Goal: Transaction & Acquisition: Purchase product/service

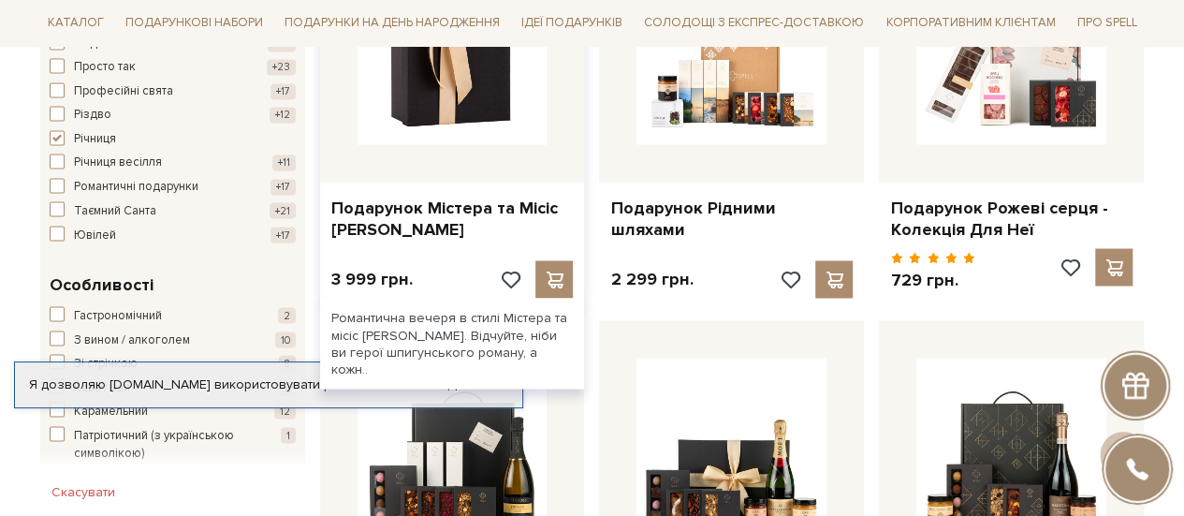
scroll to position [1591, 0]
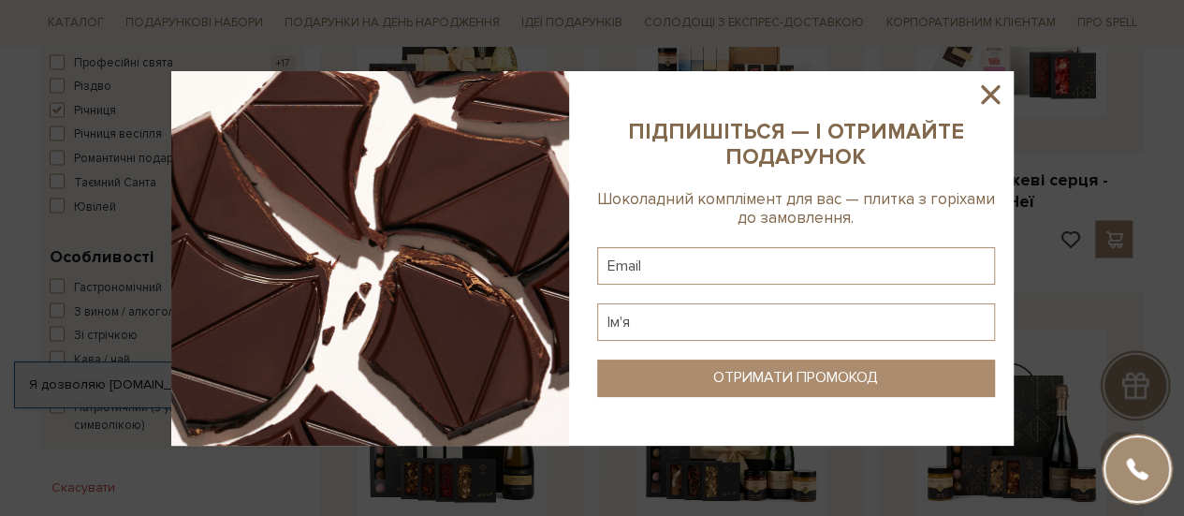
click at [989, 96] on icon at bounding box center [990, 94] width 19 height 19
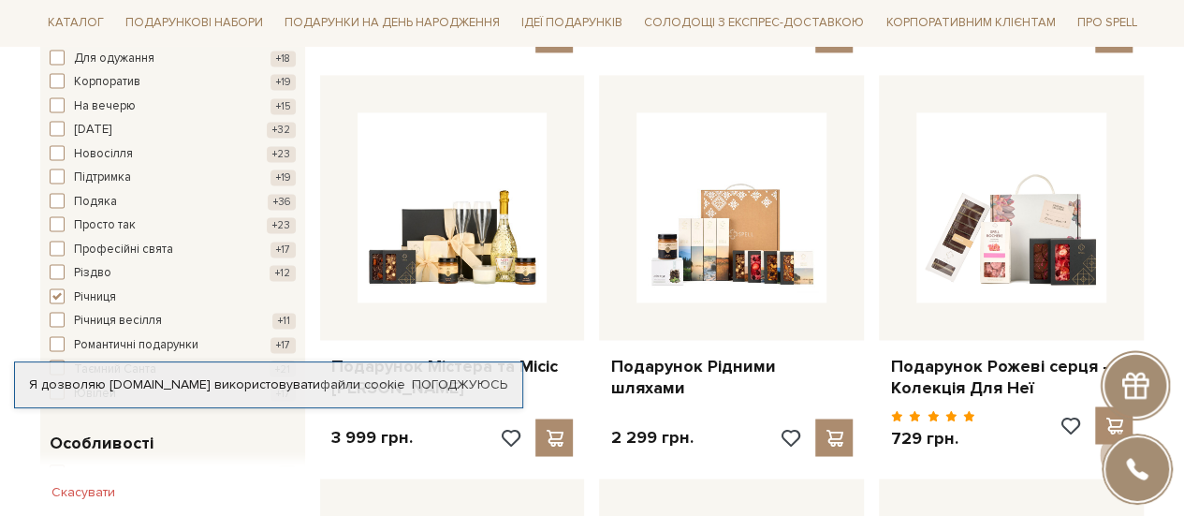
scroll to position [1498, 0]
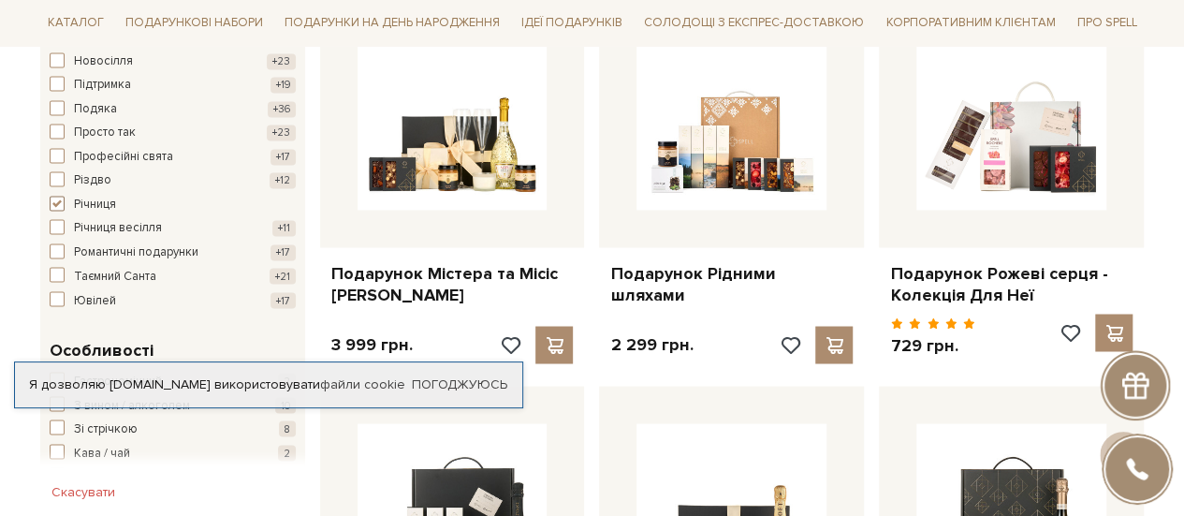
click at [54, 196] on span "button" at bounding box center [57, 203] width 15 height 15
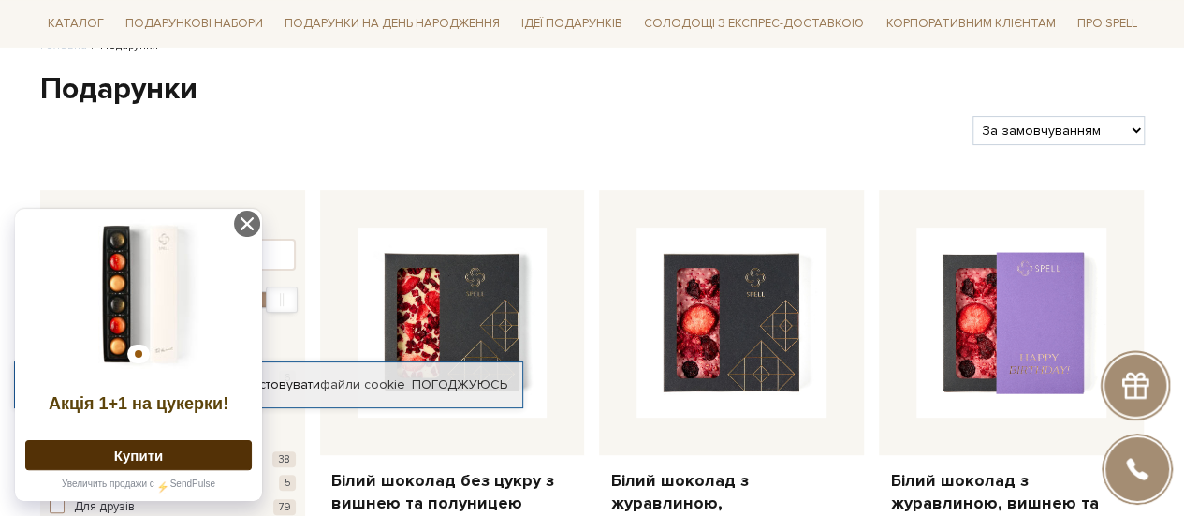
scroll to position [187, 0]
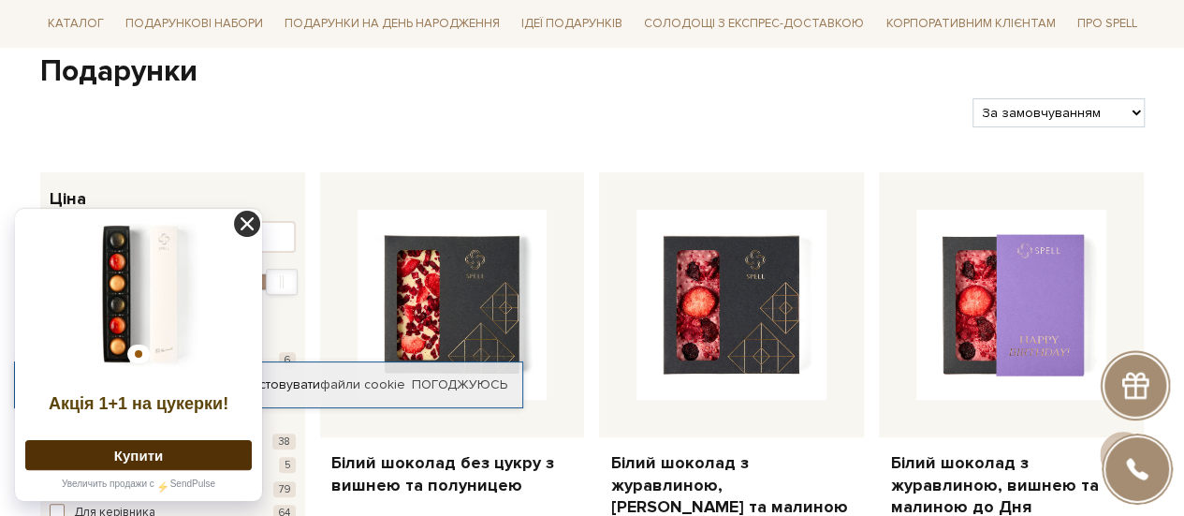
click at [251, 213] on icon at bounding box center [247, 224] width 26 height 26
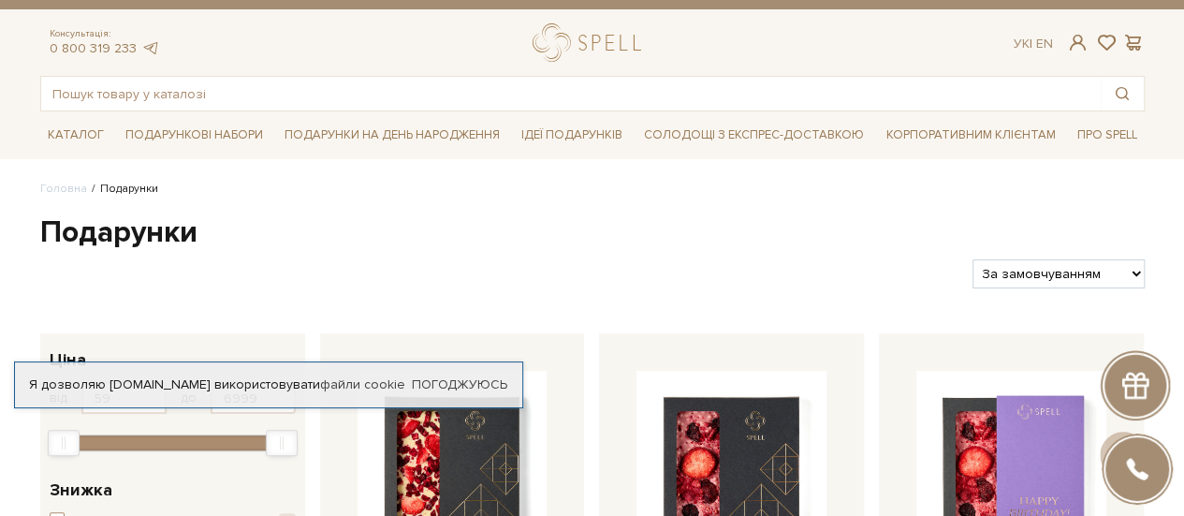
scroll to position [0, 0]
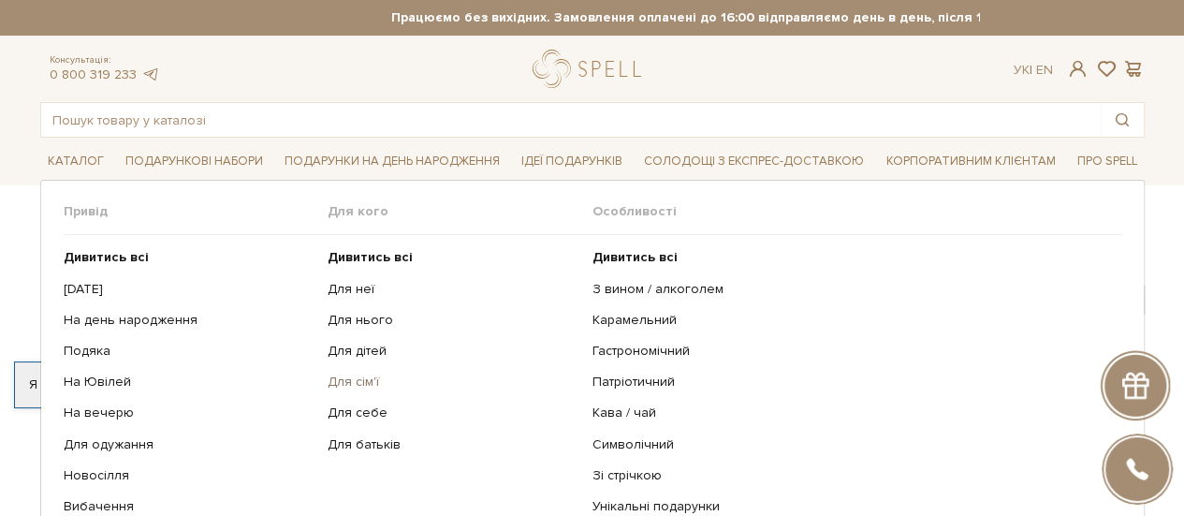
click at [361, 381] on link "Для сім'ї" at bounding box center [453, 382] width 251 height 17
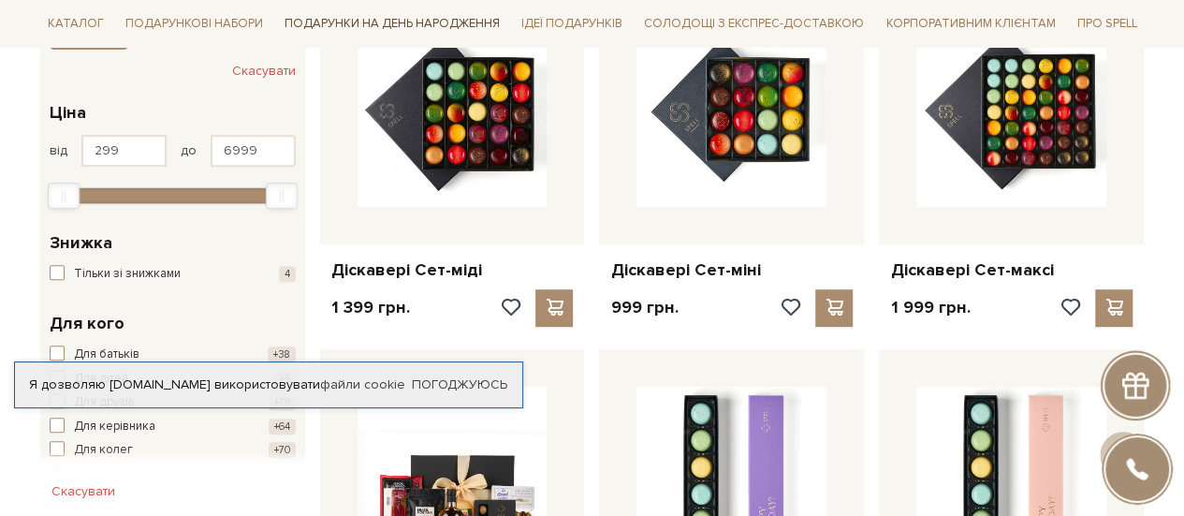
scroll to position [374, 0]
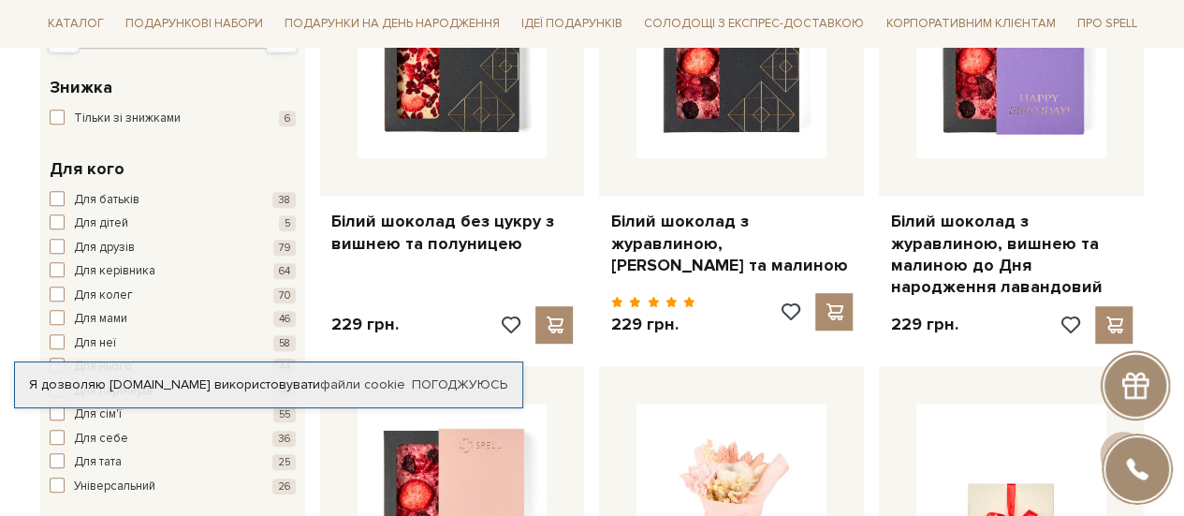
scroll to position [468, 0]
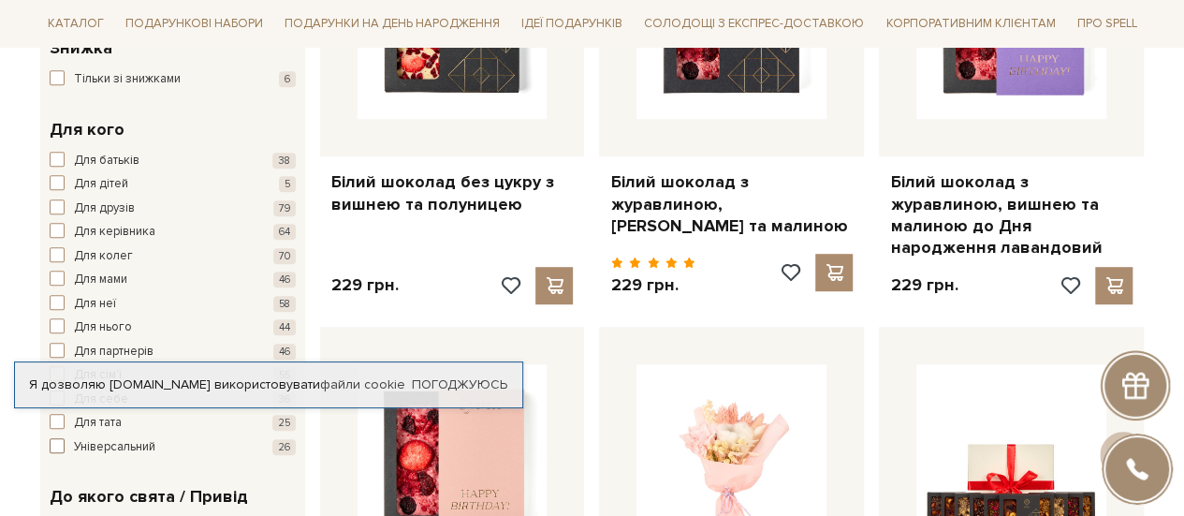
click at [54, 448] on span "button" at bounding box center [57, 445] width 15 height 15
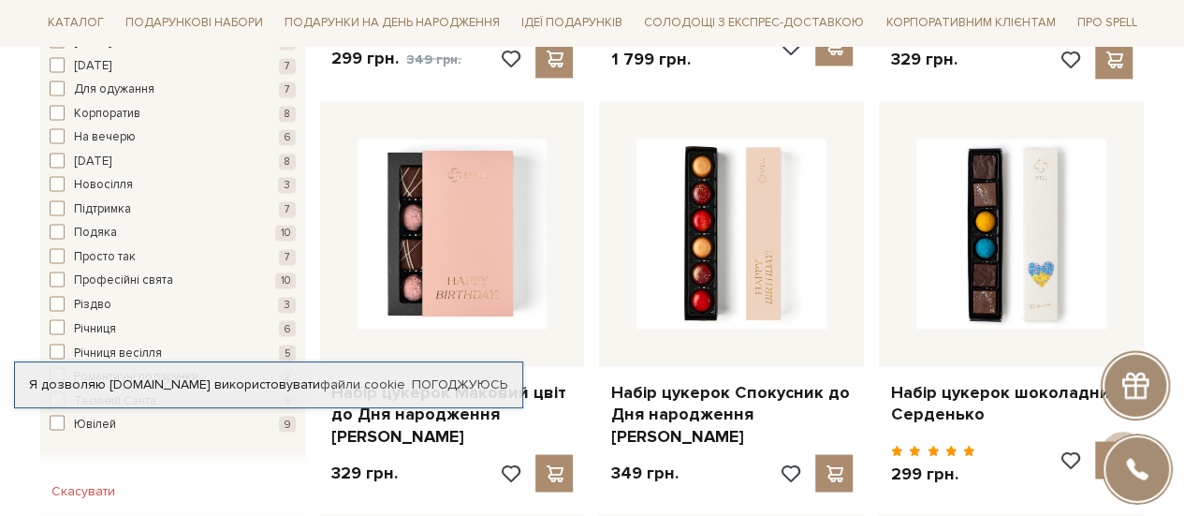
scroll to position [1498, 0]
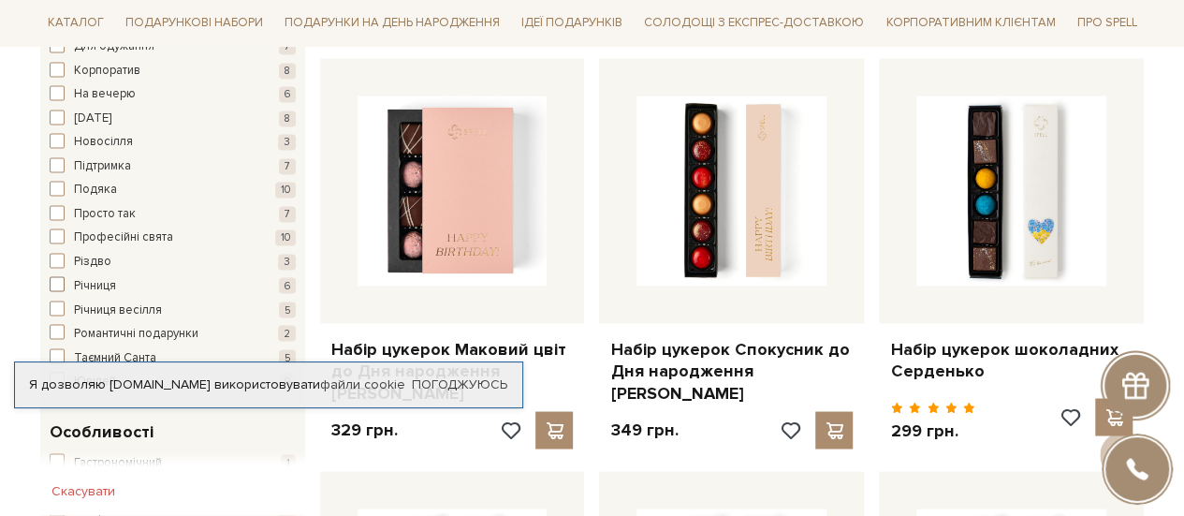
click at [60, 276] on span "button" at bounding box center [57, 283] width 15 height 15
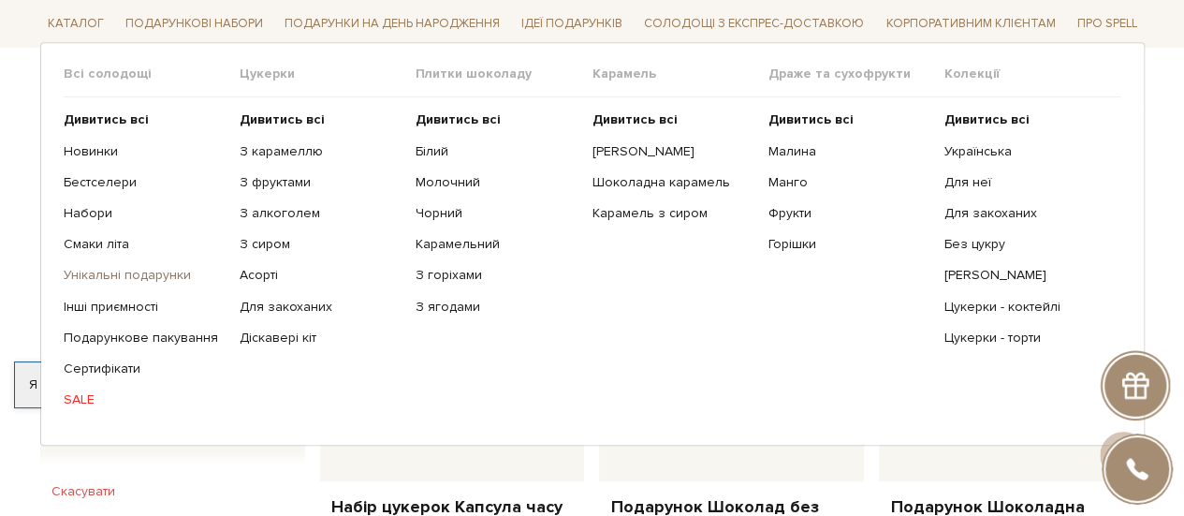
scroll to position [749, 0]
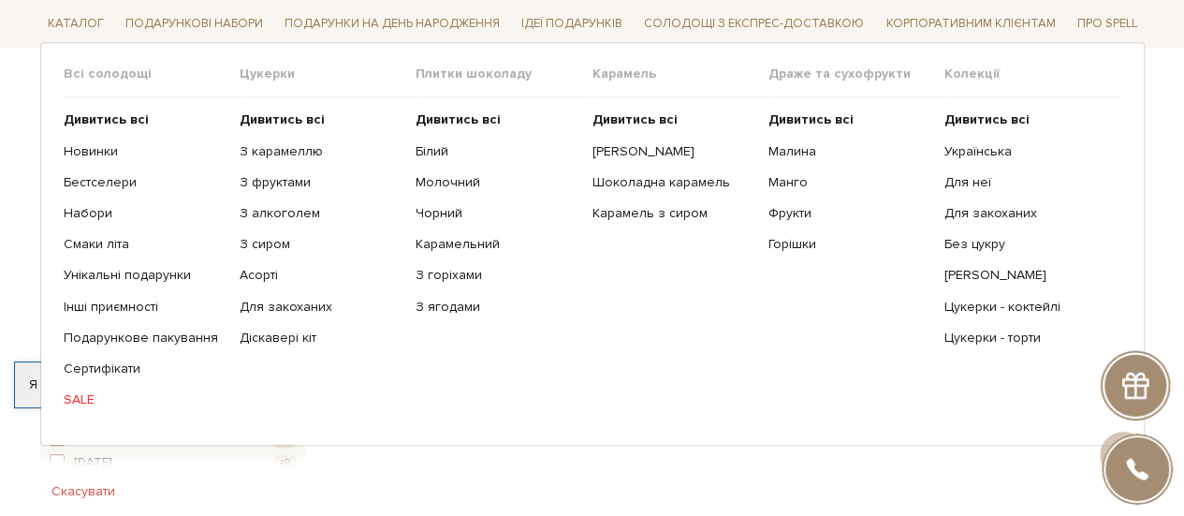
click at [550, 330] on ul "Дивитись всі Білий Молочний Чорний Карамельний З горіхами" at bounding box center [504, 259] width 176 height 325
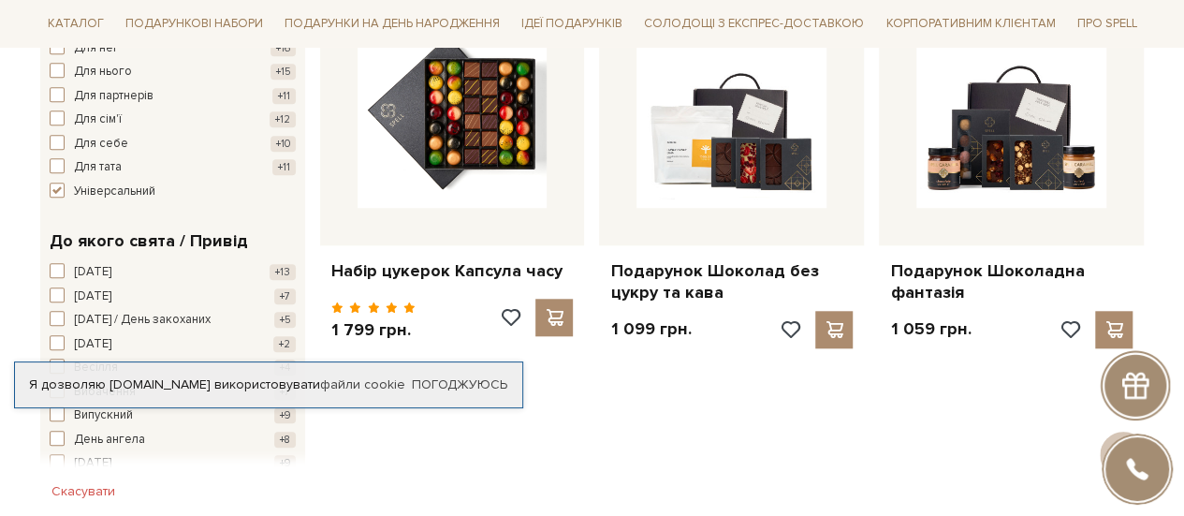
click at [13, 289] on div "Головна Подарунки До якого свята / привід річниця. для ког.. Подарунки до якого…" at bounding box center [592, 348] width 1184 height 1781
click at [478, 376] on link "Погоджуюсь" at bounding box center [459, 384] width 95 height 17
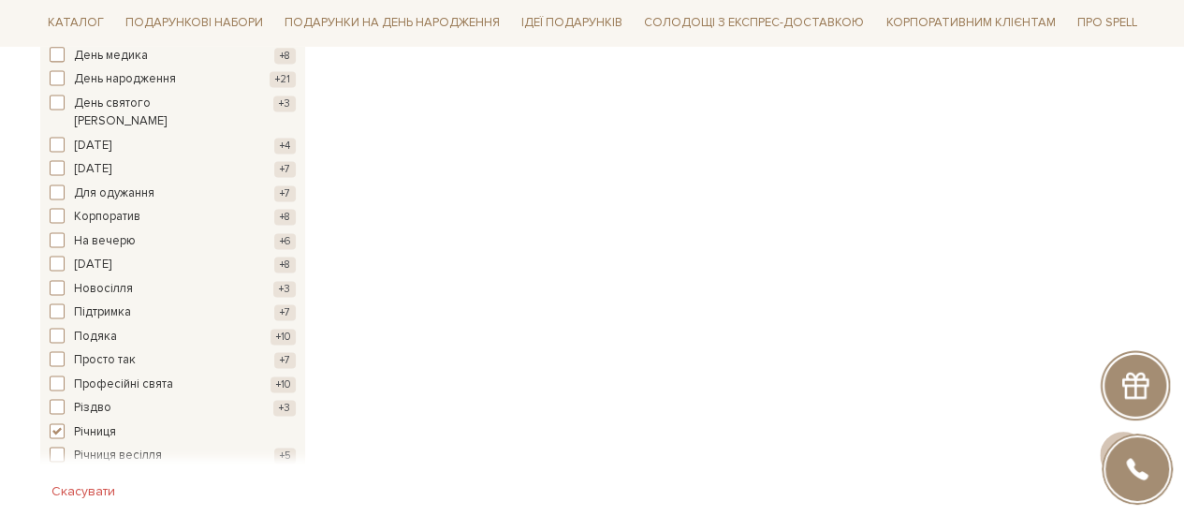
scroll to position [1404, 0]
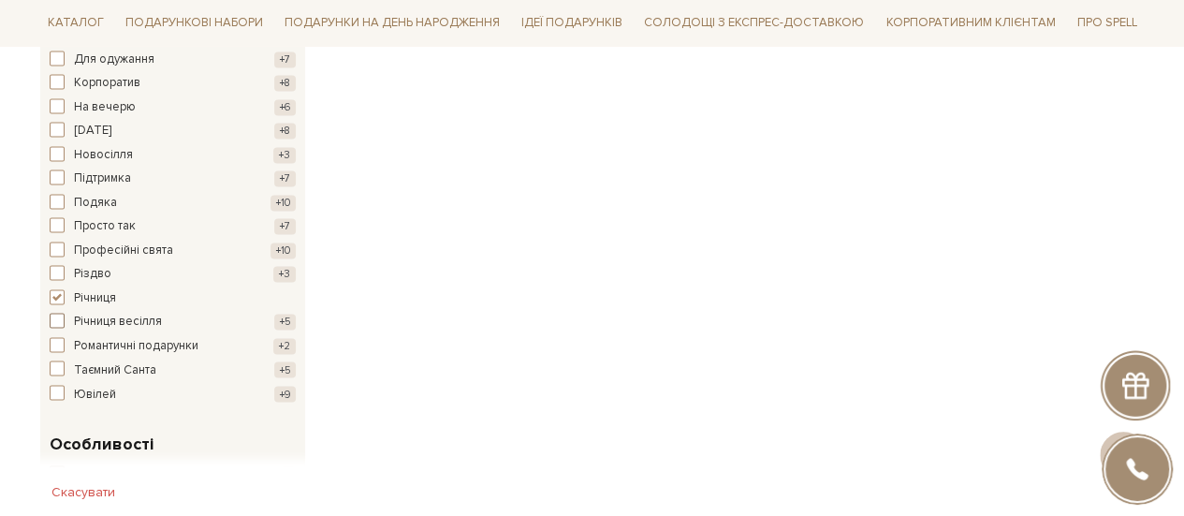
click at [57, 313] on span "button" at bounding box center [57, 320] width 15 height 15
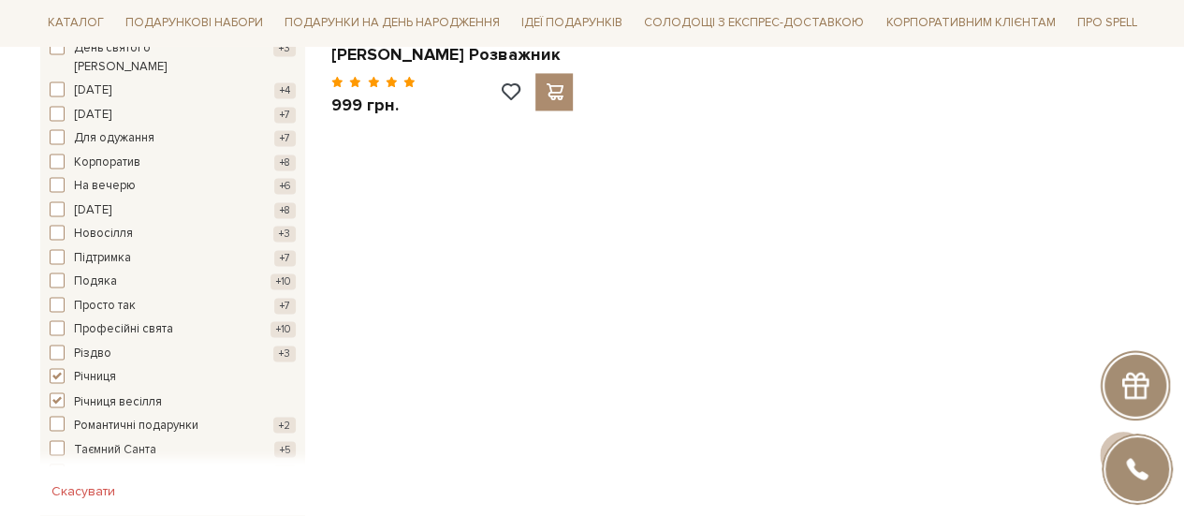
scroll to position [1404, 0]
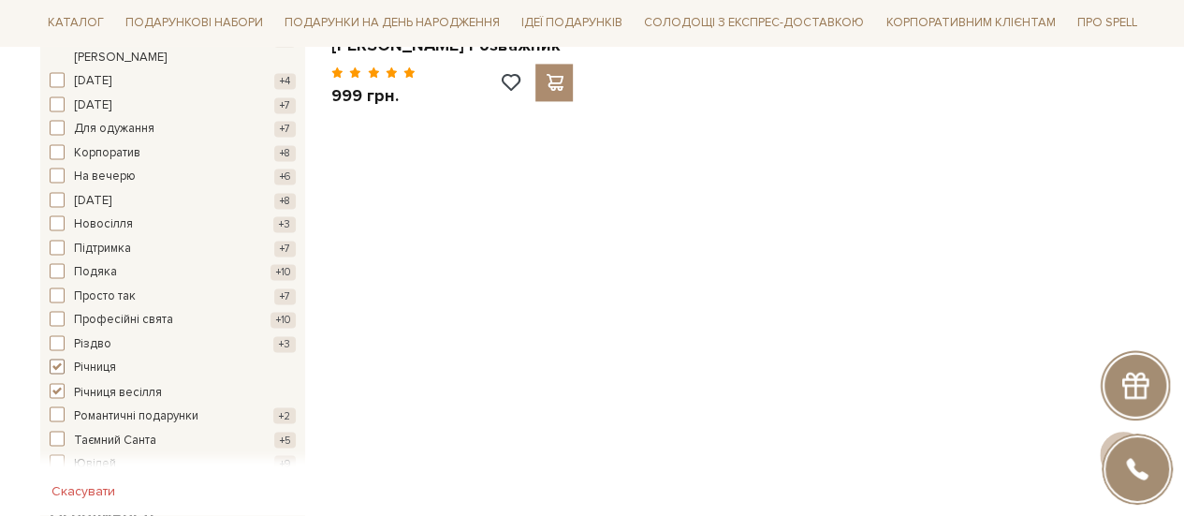
click at [56, 359] on span "button" at bounding box center [57, 366] width 15 height 15
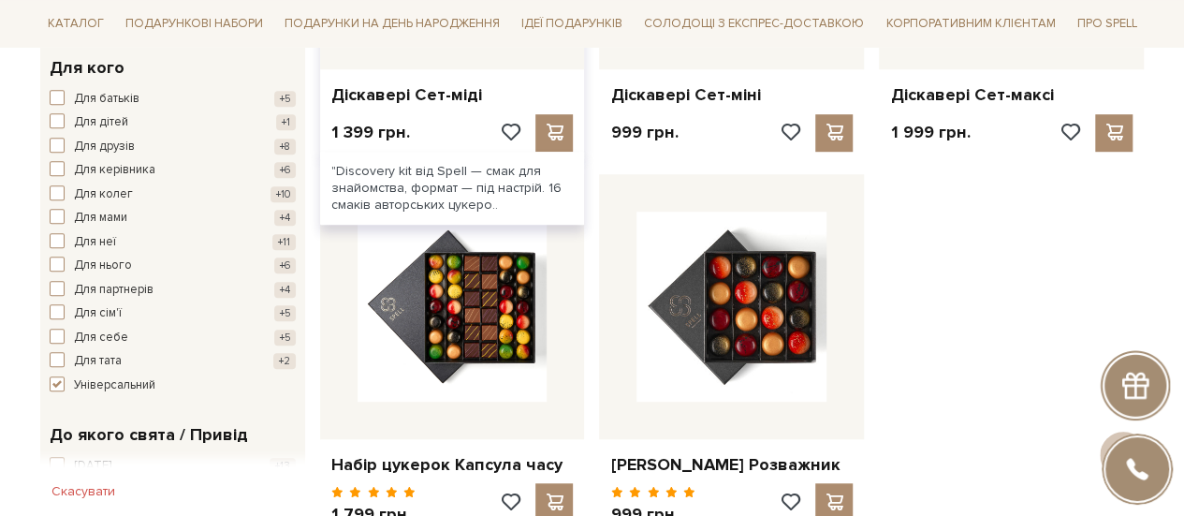
scroll to position [562, 0]
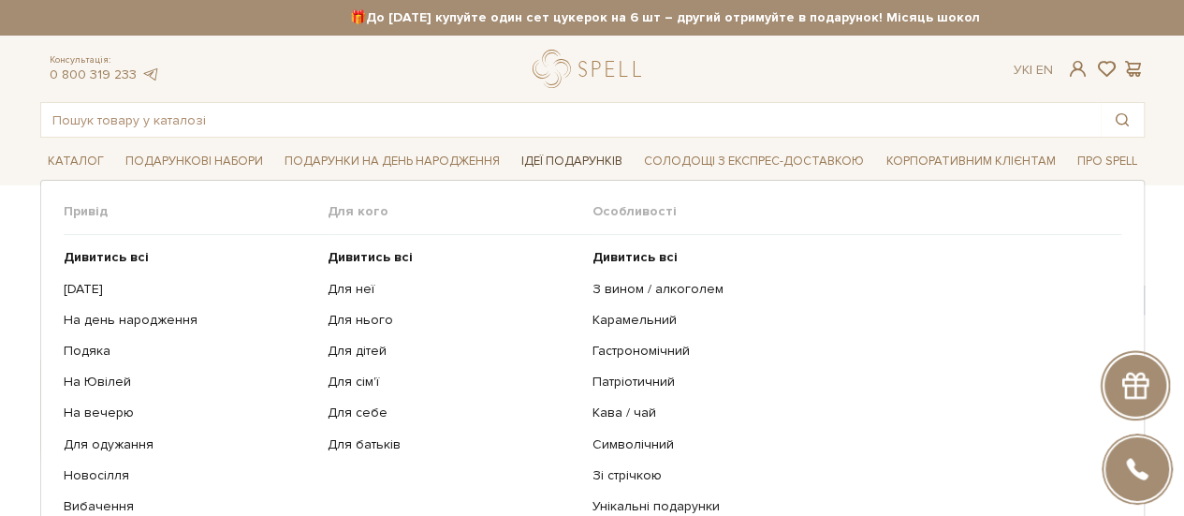
click at [627, 160] on span "Ідеї подарунків" at bounding box center [572, 161] width 116 height 29
